Goal: Task Accomplishment & Management: Use online tool/utility

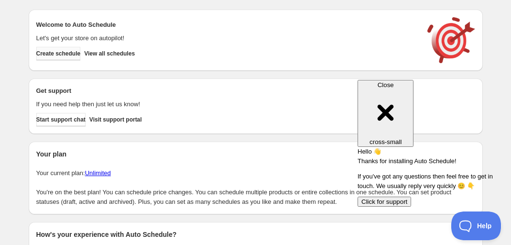
click at [76, 57] on span "Create schedule" at bounding box center [58, 54] width 44 height 8
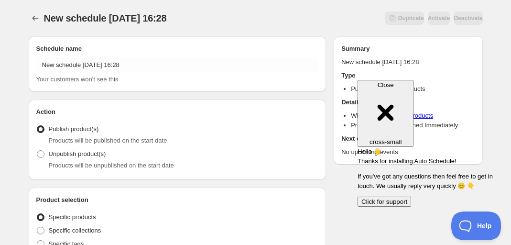
click at [410, 84] on div "Close cross-small" at bounding box center [385, 113] width 48 height 64
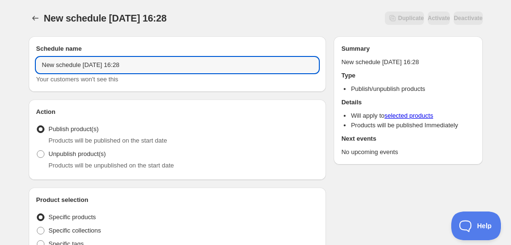
drag, startPoint x: 142, startPoint y: 65, endPoint x: 55, endPoint y: 55, distance: 87.1
click at [55, 55] on div "Schedule name New schedule [DATE] 16:28 Your customers won't see this" at bounding box center [177, 64] width 283 height 40
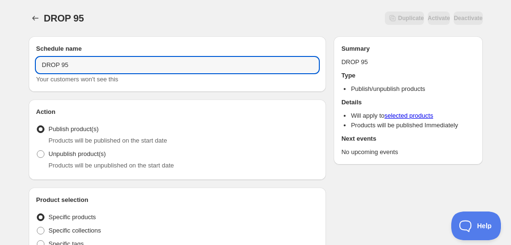
type input "DROP 95"
click at [136, 178] on div "Action Action Publish product(s) Products will be published on the start date U…" at bounding box center [178, 139] width 298 height 80
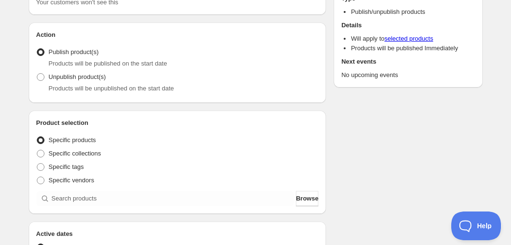
scroll to position [91, 0]
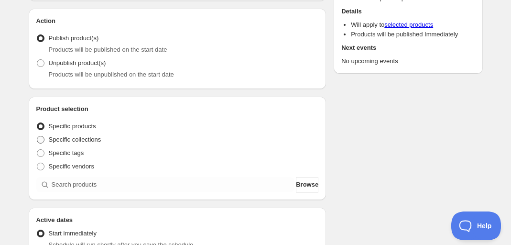
click at [81, 142] on span "Specific collections" at bounding box center [75, 139] width 53 height 7
click at [37, 136] on input "Specific collections" at bounding box center [37, 136] width 0 height 0
radio input "true"
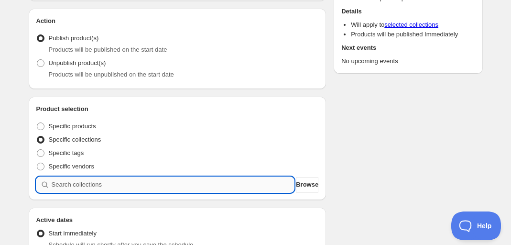
click at [113, 181] on input "search" at bounding box center [173, 184] width 243 height 15
type input "d"
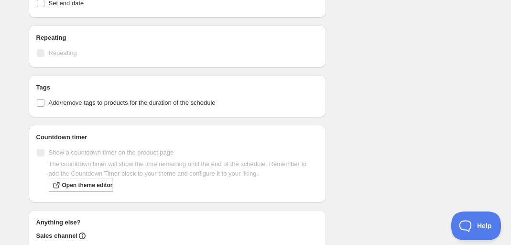
scroll to position [512, 0]
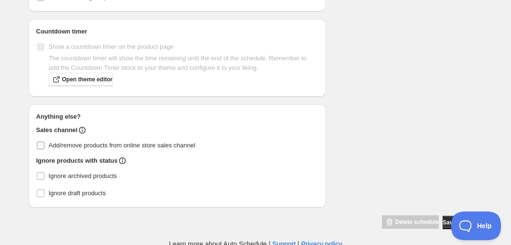
click at [147, 149] on label "Add/remove products from online store sales channel" at bounding box center [177, 145] width 283 height 13
click at [44, 149] on input "Add/remove products from online store sales channel" at bounding box center [41, 146] width 8 height 8
click at [153, 147] on span "Add/remove products from online store sales channel" at bounding box center [122, 145] width 147 height 7
click at [44, 147] on input "Add/remove products from online store sales channel" at bounding box center [41, 146] width 8 height 8
checkbox input "false"
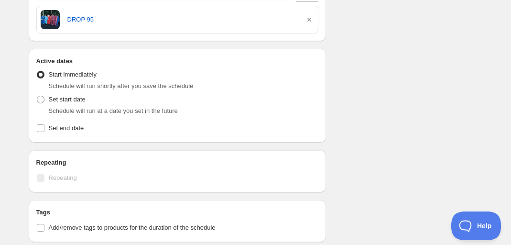
scroll to position [267, 0]
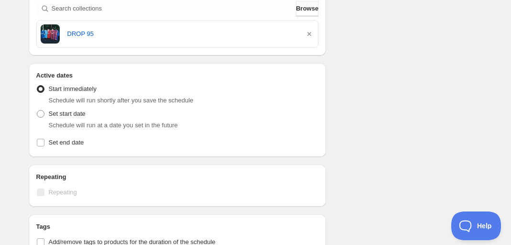
click at [69, 121] on span "Schedule will run at a date you set in the future" at bounding box center [113, 124] width 129 height 7
click at [50, 119] on label "Set start date" at bounding box center [60, 113] width 49 height 13
click at [37, 110] on input "Set start date" at bounding box center [37, 110] width 0 height 0
radio input "true"
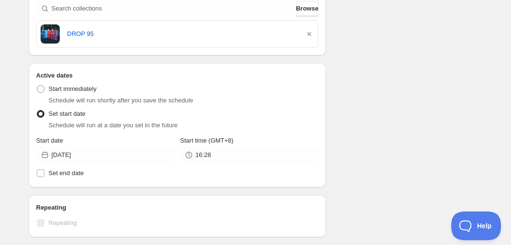
click at [212, 164] on div "Active Date Type Start immediately Schedule will run shortly after you save the…" at bounding box center [177, 129] width 283 height 99
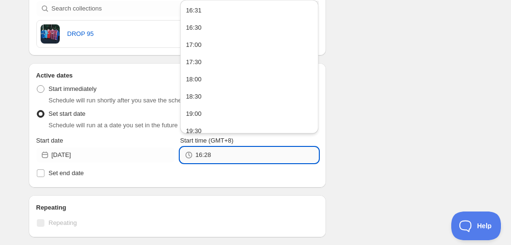
click at [220, 158] on input "16:28" at bounding box center [257, 154] width 123 height 15
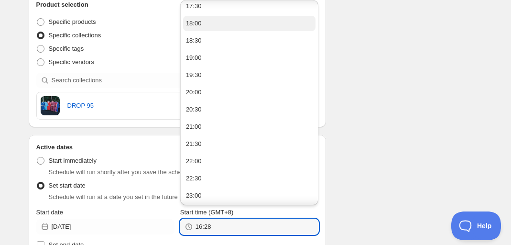
scroll to position [0, 0]
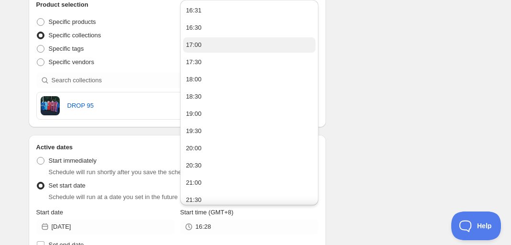
click at [212, 49] on button "17:00" at bounding box center [249, 44] width 132 height 15
type input "17:00"
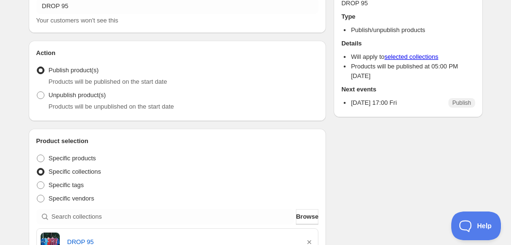
scroll to position [60, 0]
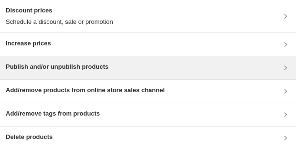
click at [138, 70] on div "Publish and/or unpublish products" at bounding box center [148, 67] width 285 height 11
